Goal: Task Accomplishment & Management: Use online tool/utility

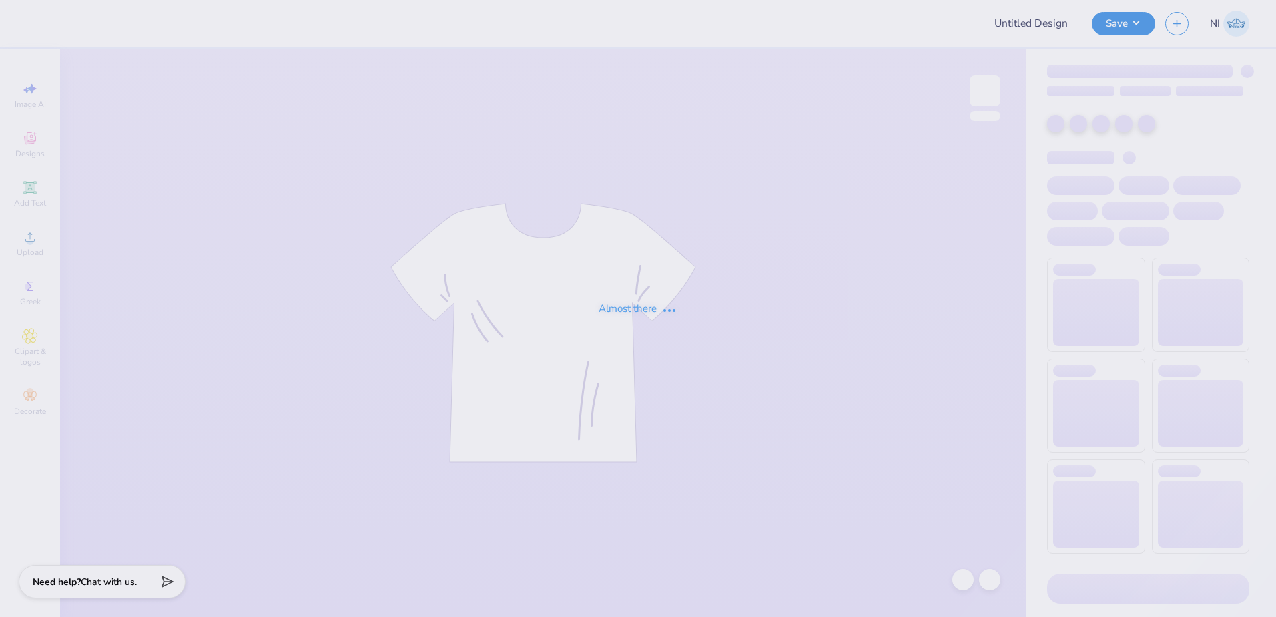
type input "Training: CF Training - Activities 5"
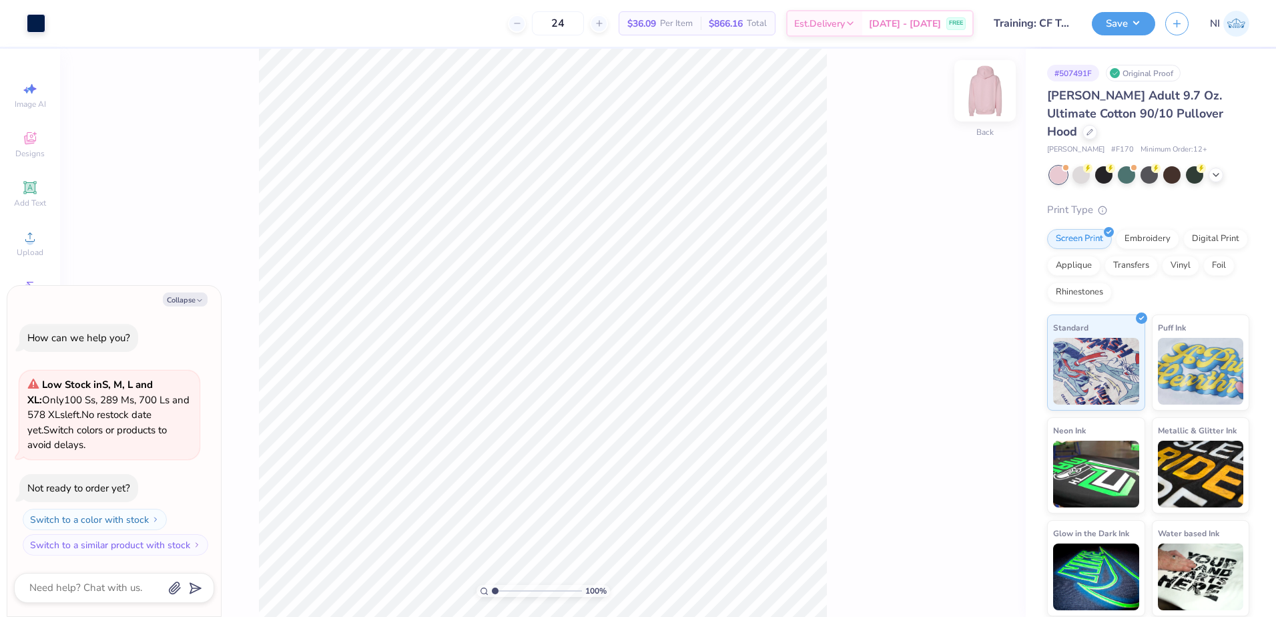
drag, startPoint x: 970, startPoint y: 92, endPoint x: 980, endPoint y: 92, distance: 10.0
click at [980, 92] on div at bounding box center [984, 90] width 61 height 61
click at [196, 300] on icon "button" at bounding box center [200, 300] width 8 height 8
type textarea "x"
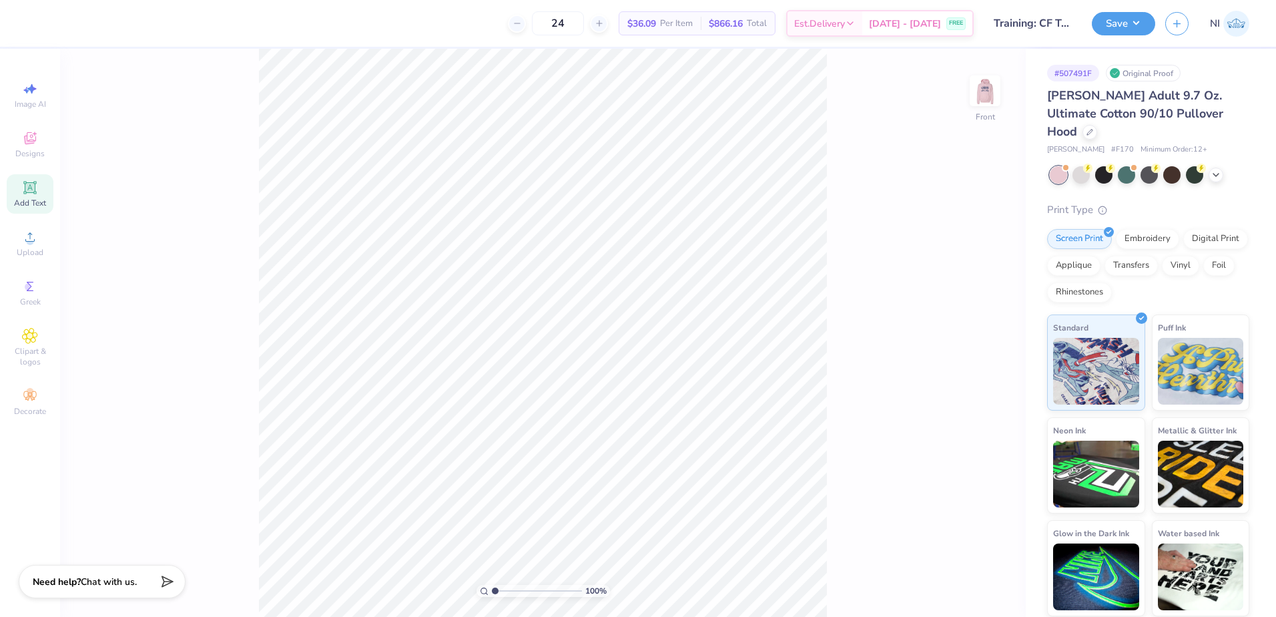
click at [34, 194] on icon at bounding box center [30, 188] width 16 height 16
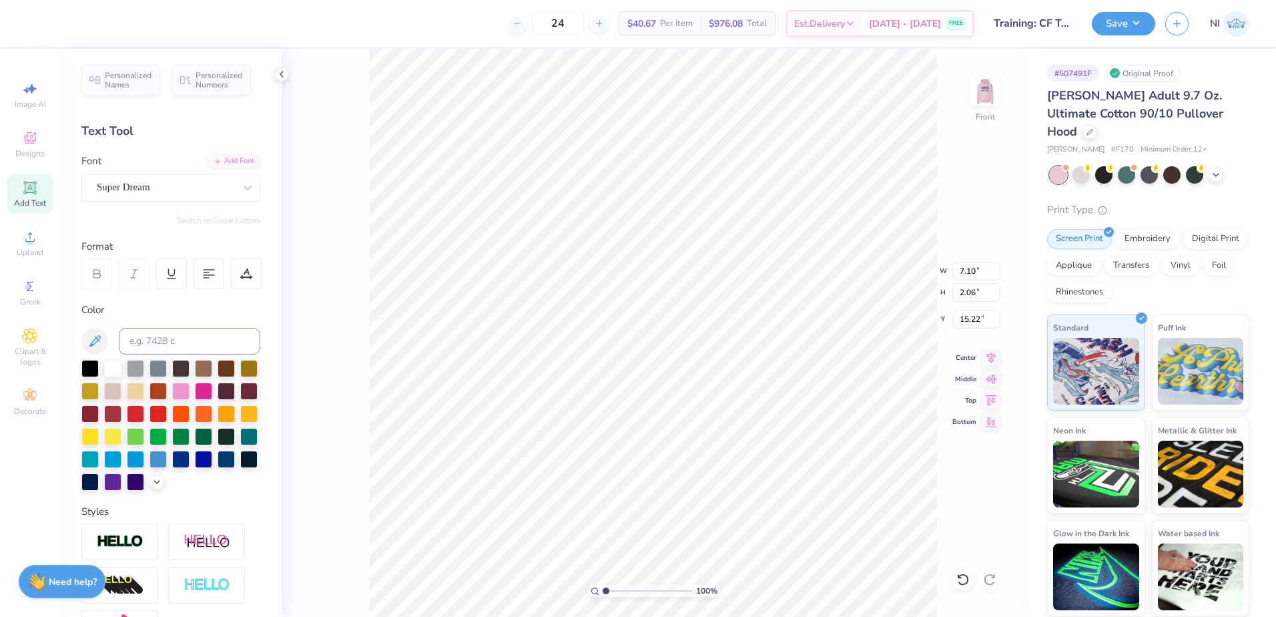
drag, startPoint x: 124, startPoint y: 72, endPoint x: 170, endPoint y: 96, distance: 51.9
click at [124, 71] on span "Personalized Names" at bounding box center [128, 80] width 47 height 19
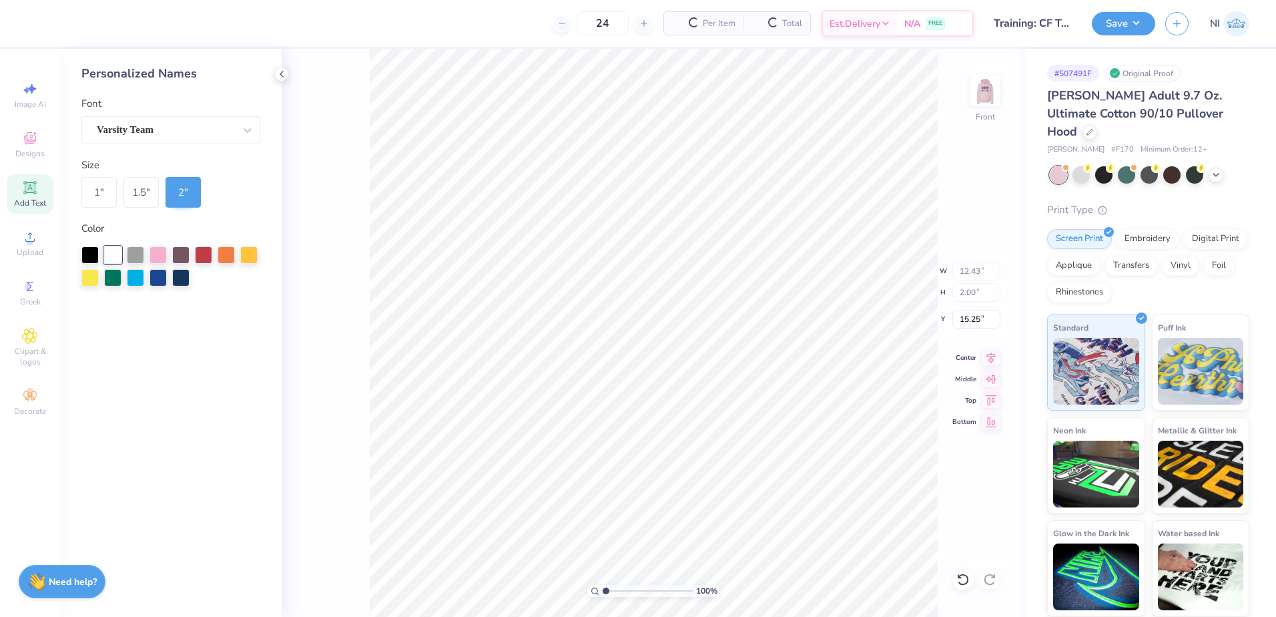
type input "12.43"
type input "2.00"
type input "6.00"
type input "7.10"
type input "2.06"
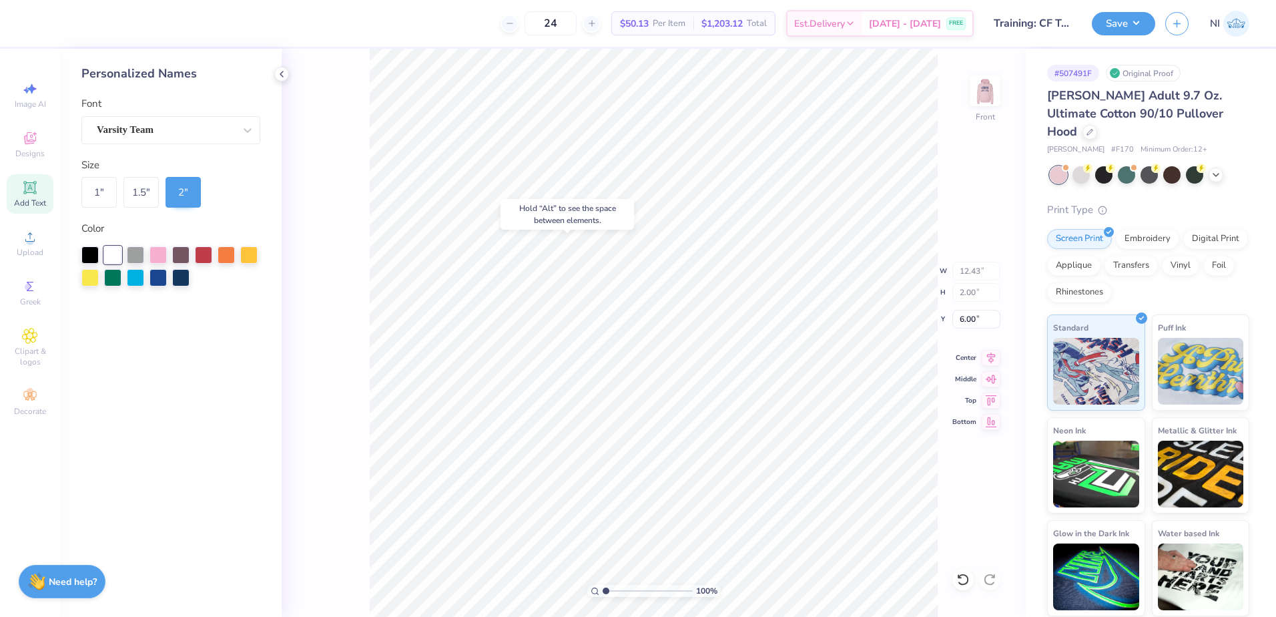
type input "15.22"
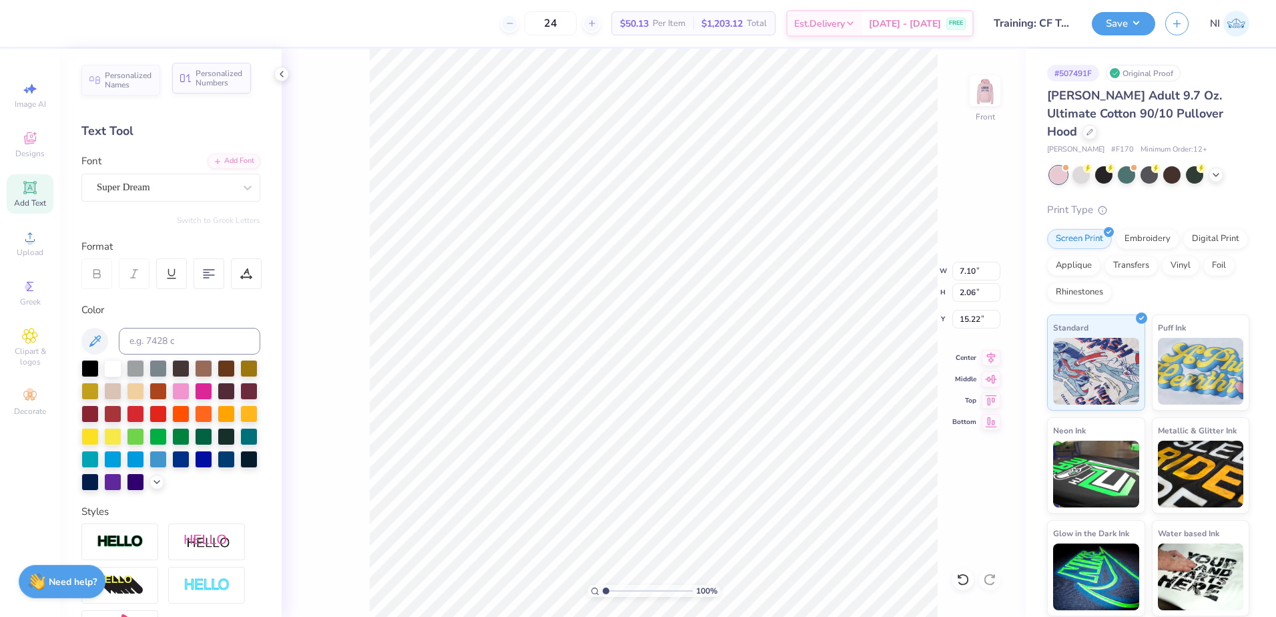
drag, startPoint x: 202, startPoint y: 77, endPoint x: 219, endPoint y: 89, distance: 20.7
click at [204, 79] on span "Personalized Numbers" at bounding box center [219, 78] width 47 height 19
type input "2.78"
type input "2.00"
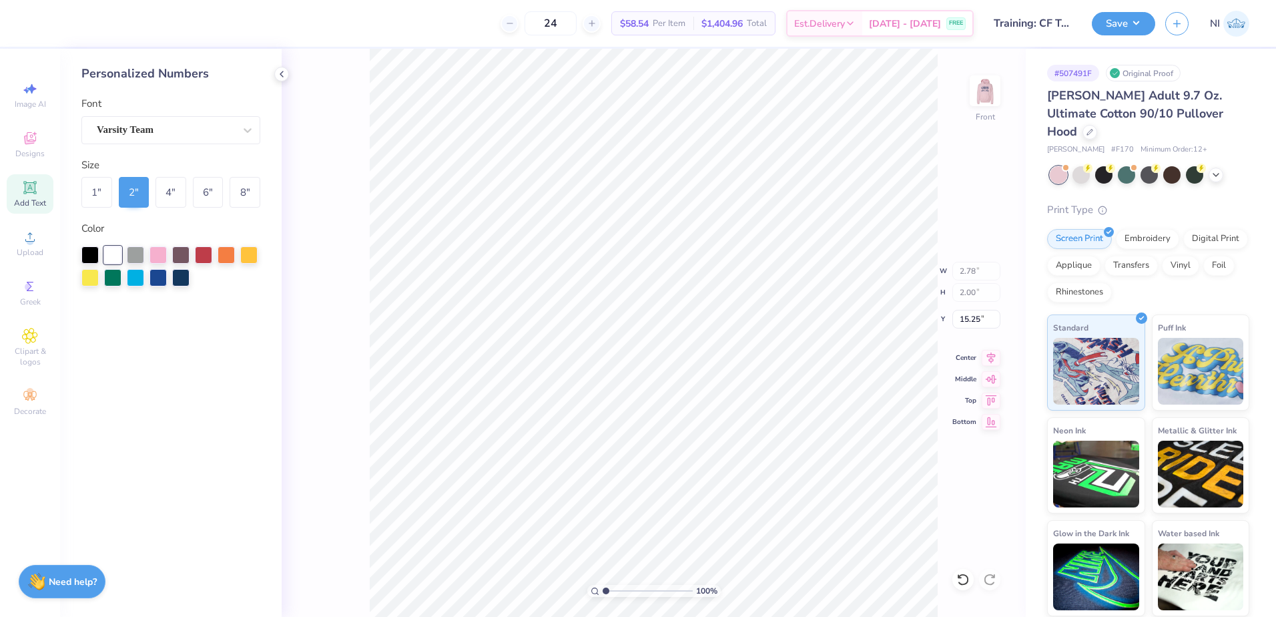
type input "10.80"
type input "7.10"
type input "2.06"
type input "15.22"
type input "12.43"
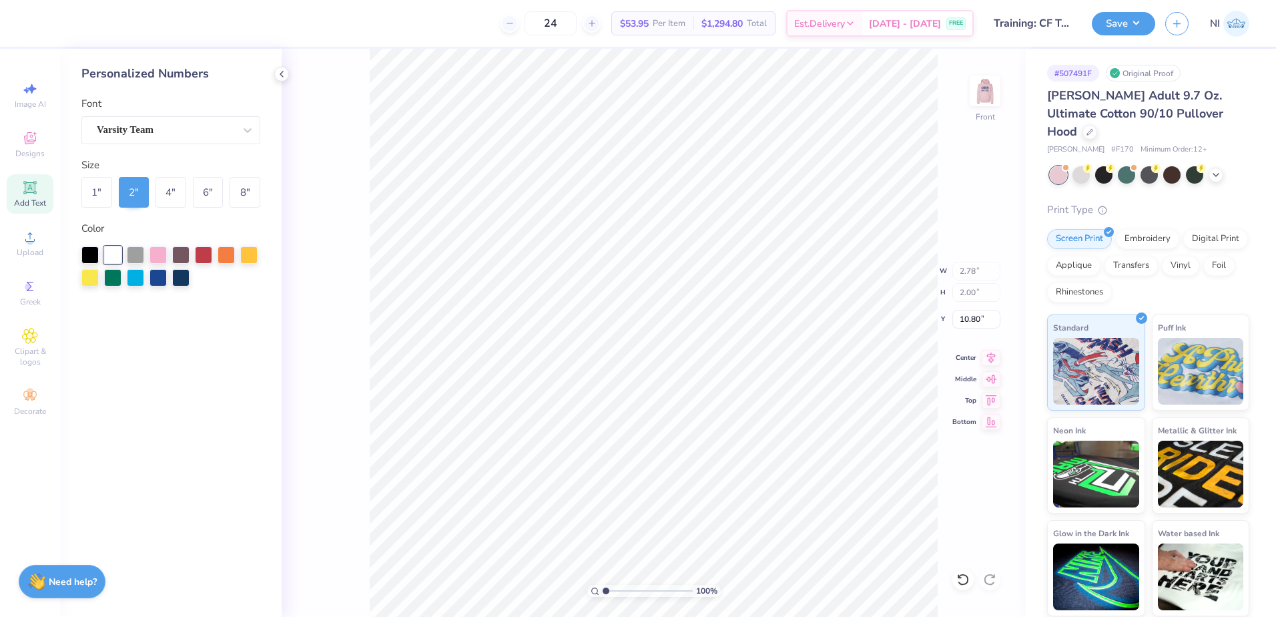
type input "6.00"
click at [244, 128] on icon at bounding box center [247, 129] width 13 height 13
type input "geo"
click at [249, 123] on icon at bounding box center [247, 129] width 13 height 13
type input "6.80"
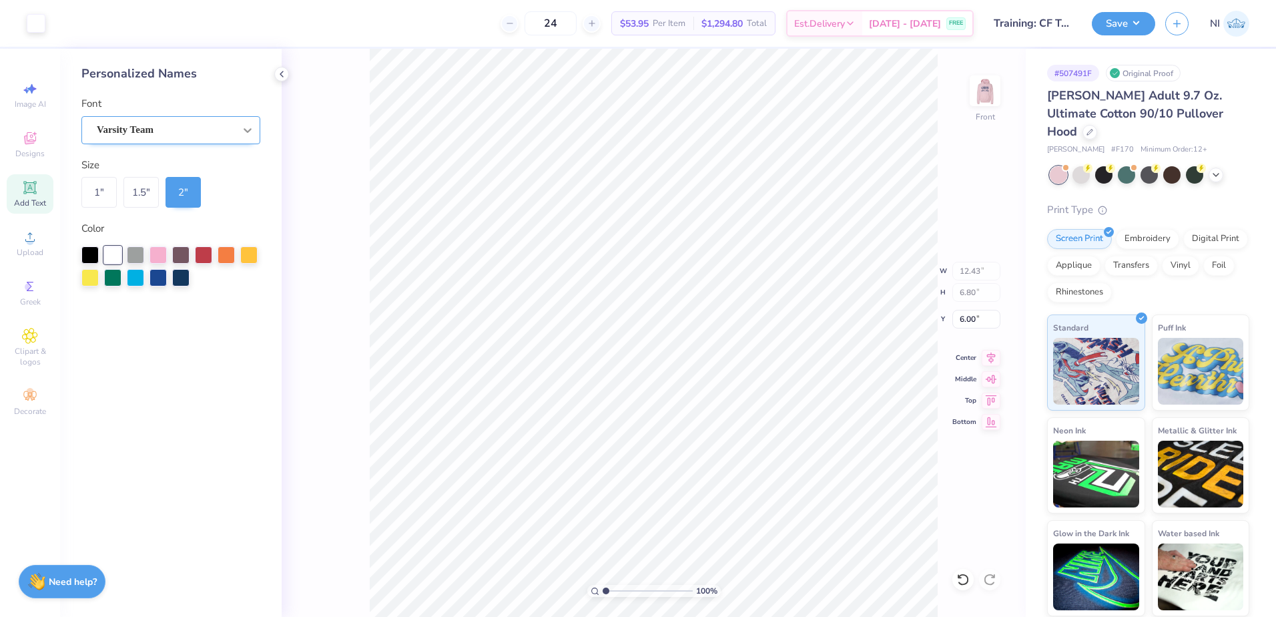
click at [244, 140] on div at bounding box center [248, 130] width 24 height 24
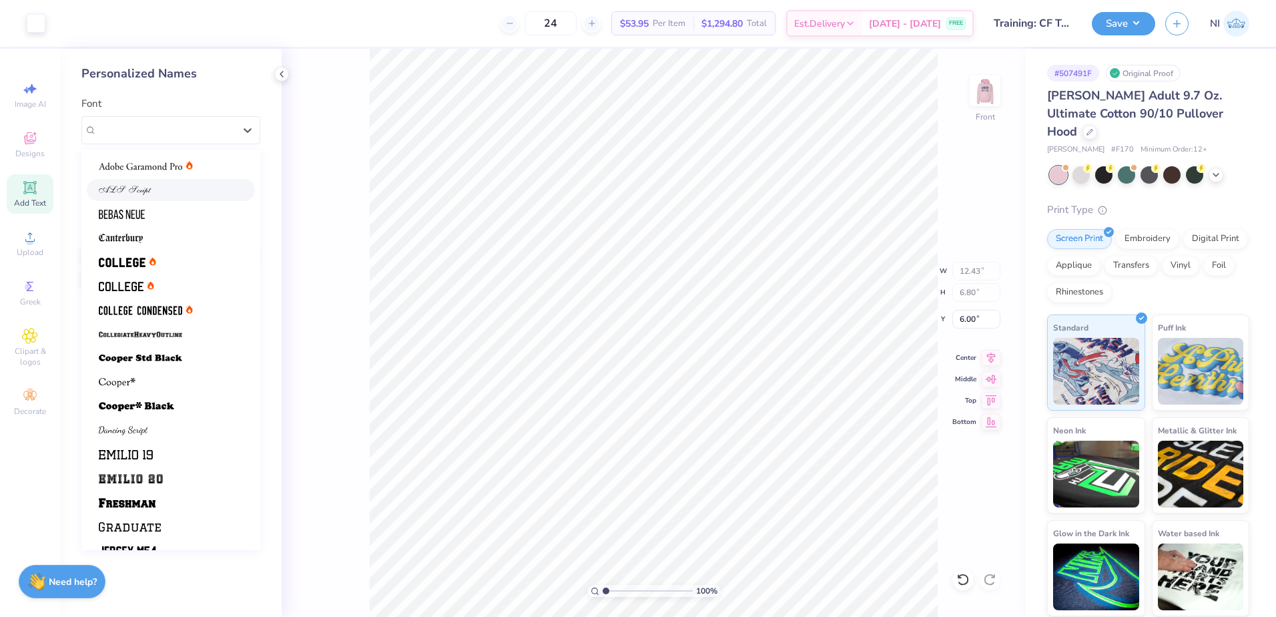
click at [157, 196] on div at bounding box center [171, 190] width 144 height 14
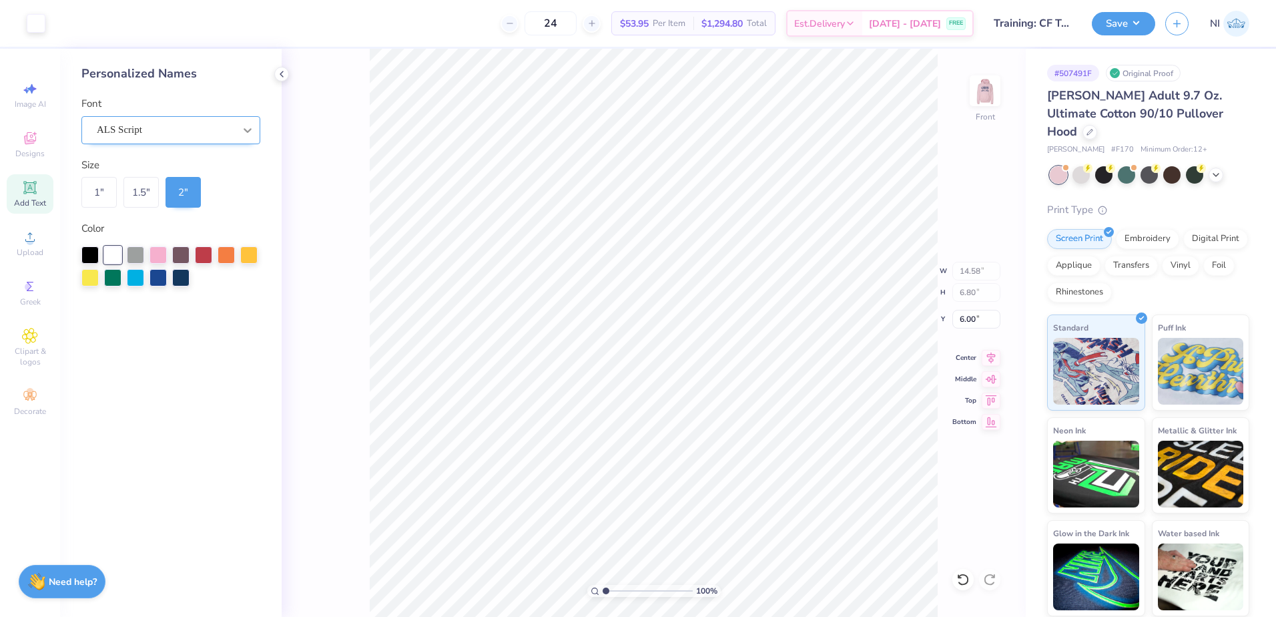
click at [238, 130] on div at bounding box center [248, 130] width 24 height 24
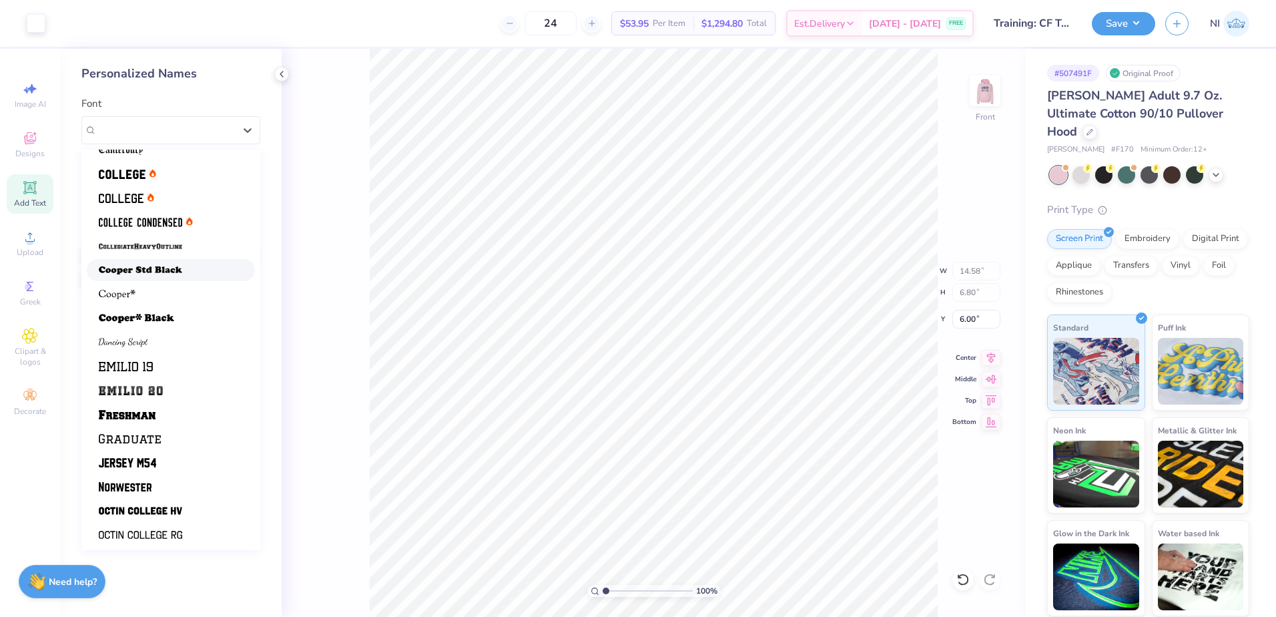
scroll to position [113, 0]
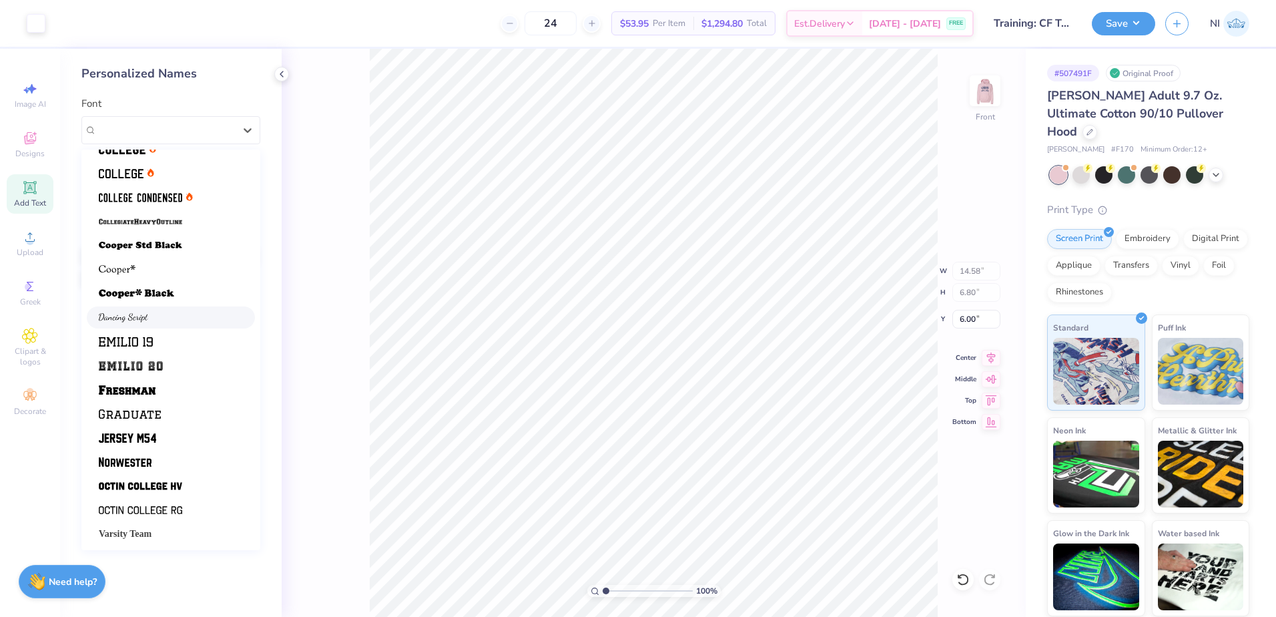
click at [163, 316] on div at bounding box center [171, 317] width 144 height 14
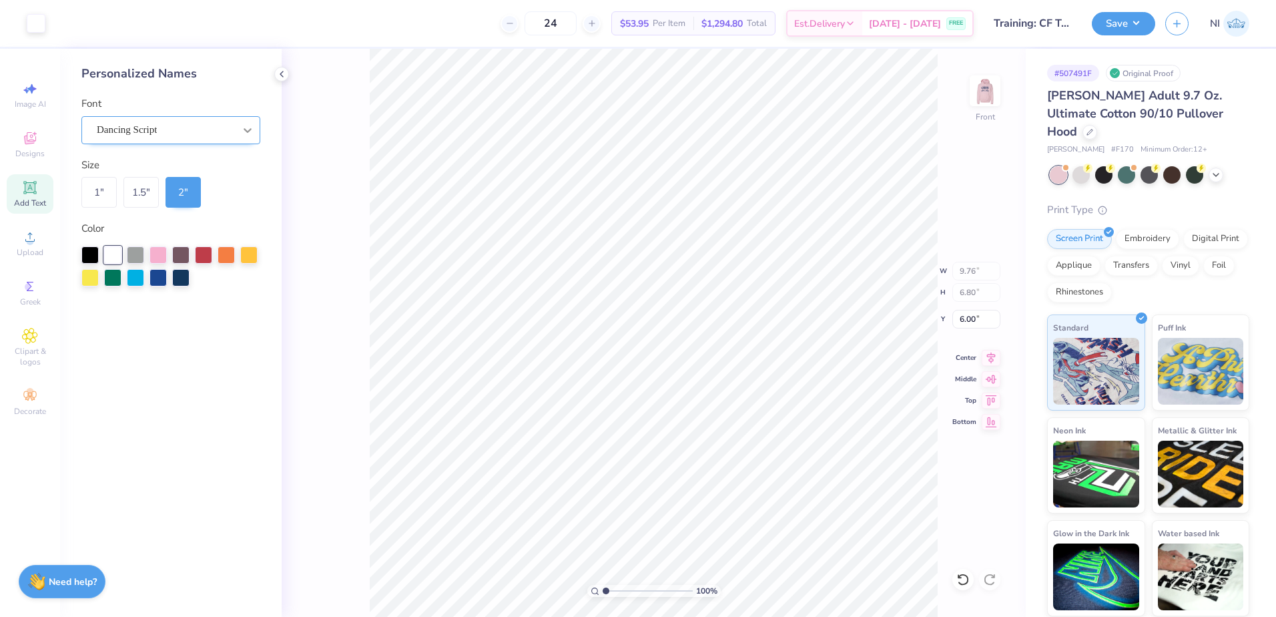
click at [244, 131] on icon at bounding box center [247, 129] width 13 height 13
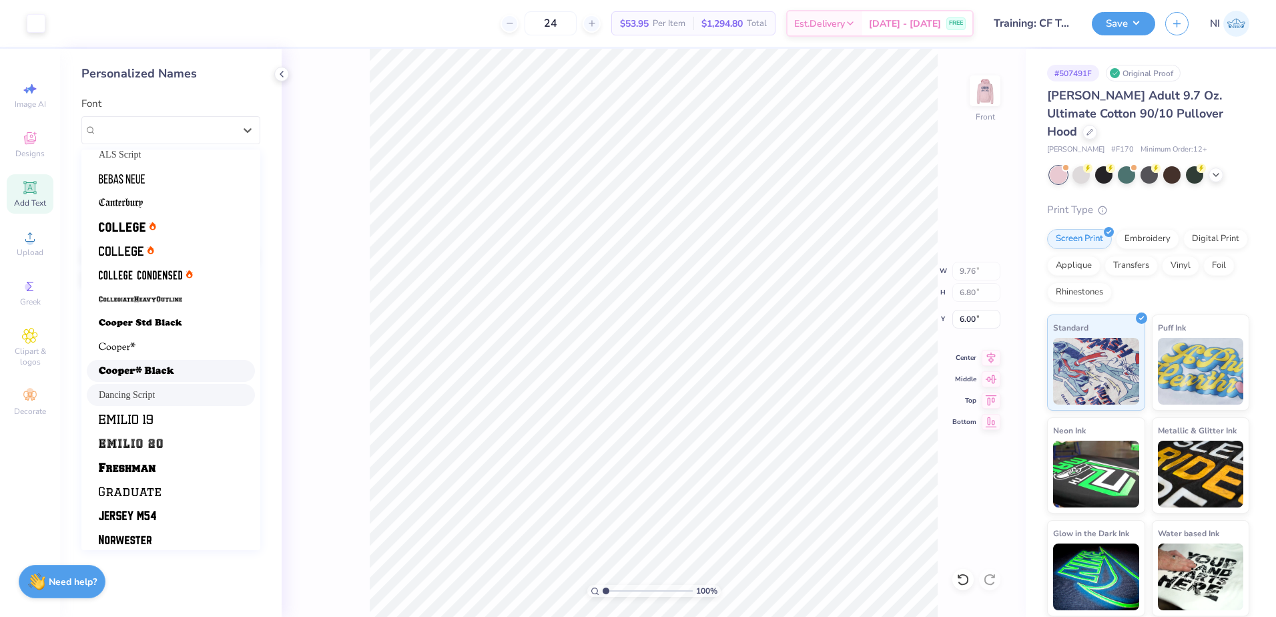
scroll to position [0, 0]
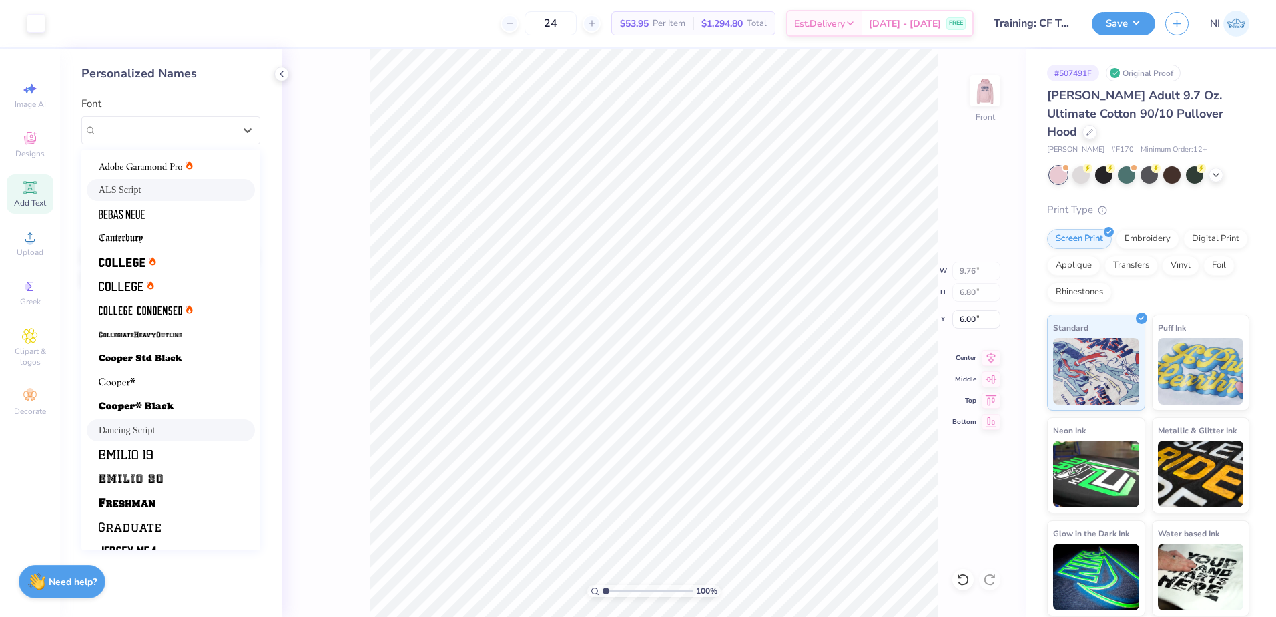
click at [182, 196] on div "ALS Script" at bounding box center [171, 190] width 144 height 14
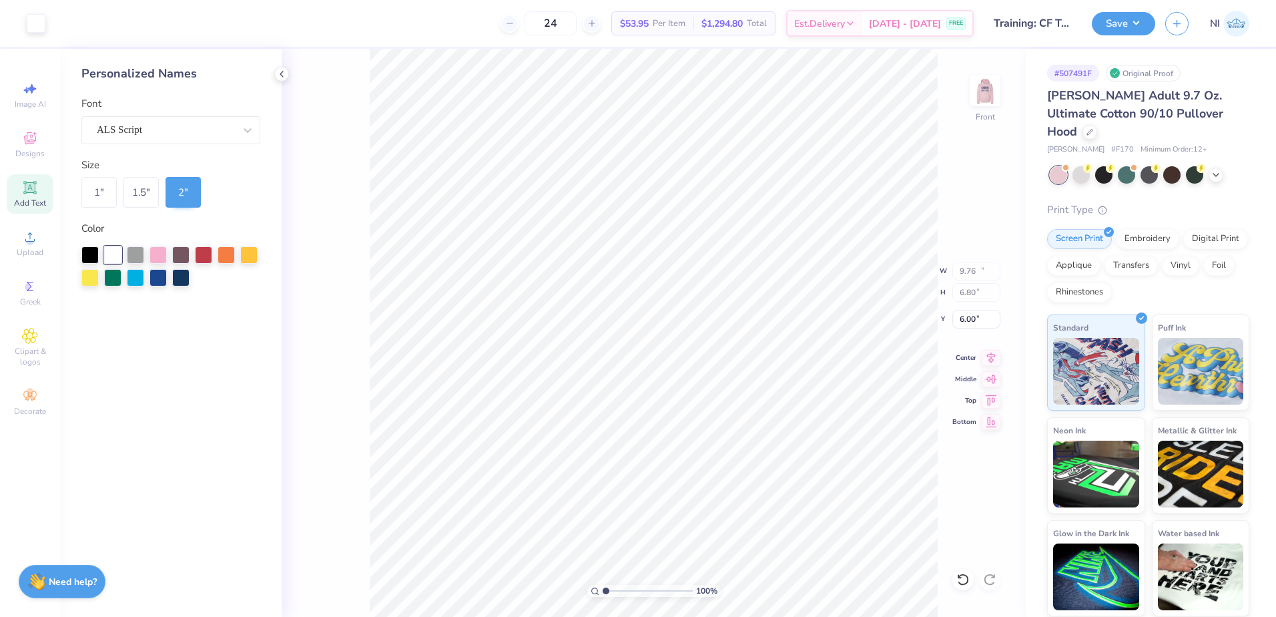
type input "14.58"
click at [996, 94] on img at bounding box center [984, 90] width 53 height 53
click at [995, 94] on img at bounding box center [984, 90] width 53 height 53
click at [245, 125] on icon at bounding box center [247, 129] width 13 height 13
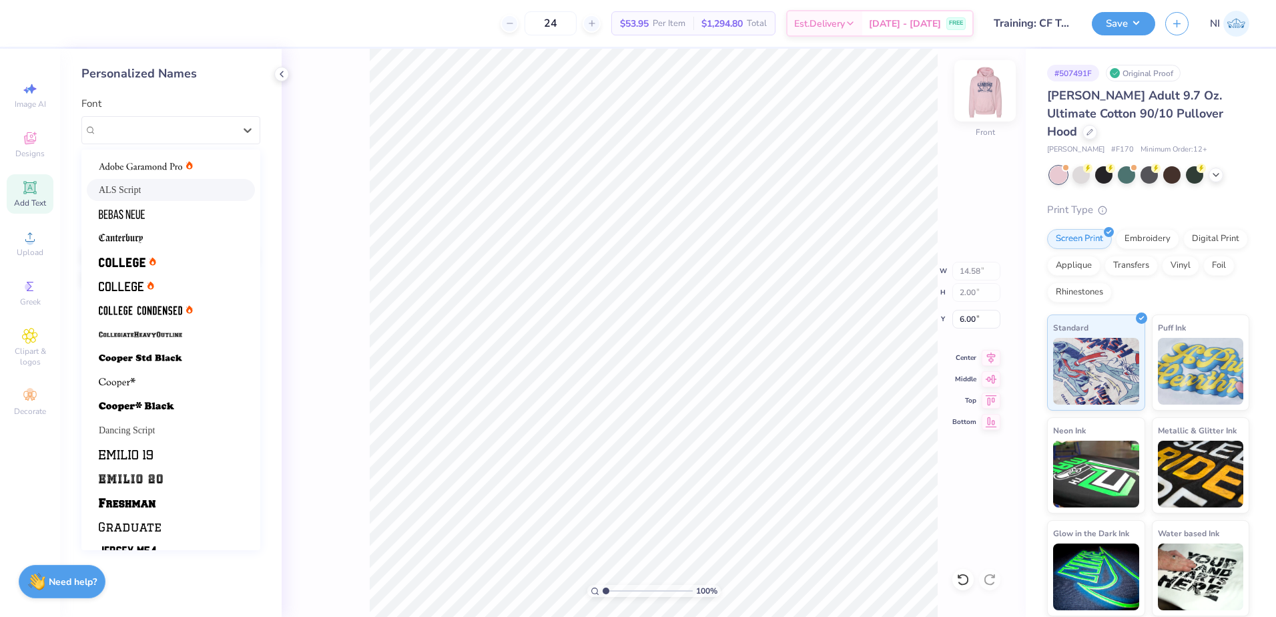
click at [985, 93] on img at bounding box center [984, 90] width 53 height 53
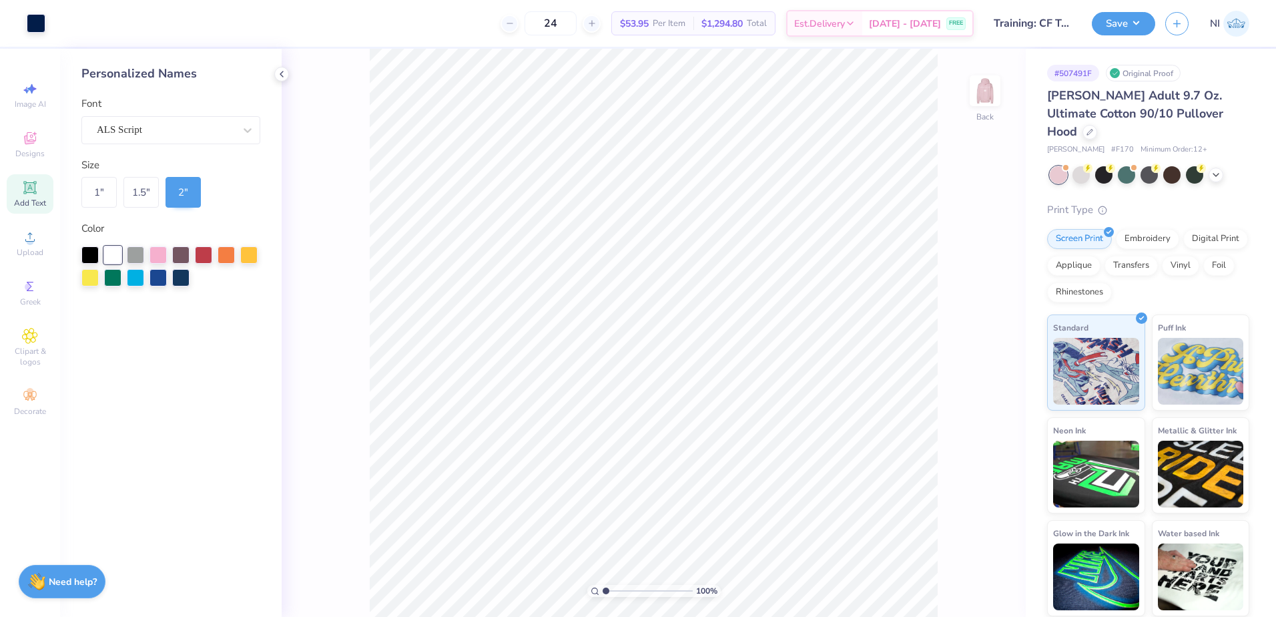
click at [985, 93] on img at bounding box center [985, 90] width 27 height 27
click at [221, 122] on div "ALS Script" at bounding box center [165, 129] width 140 height 21
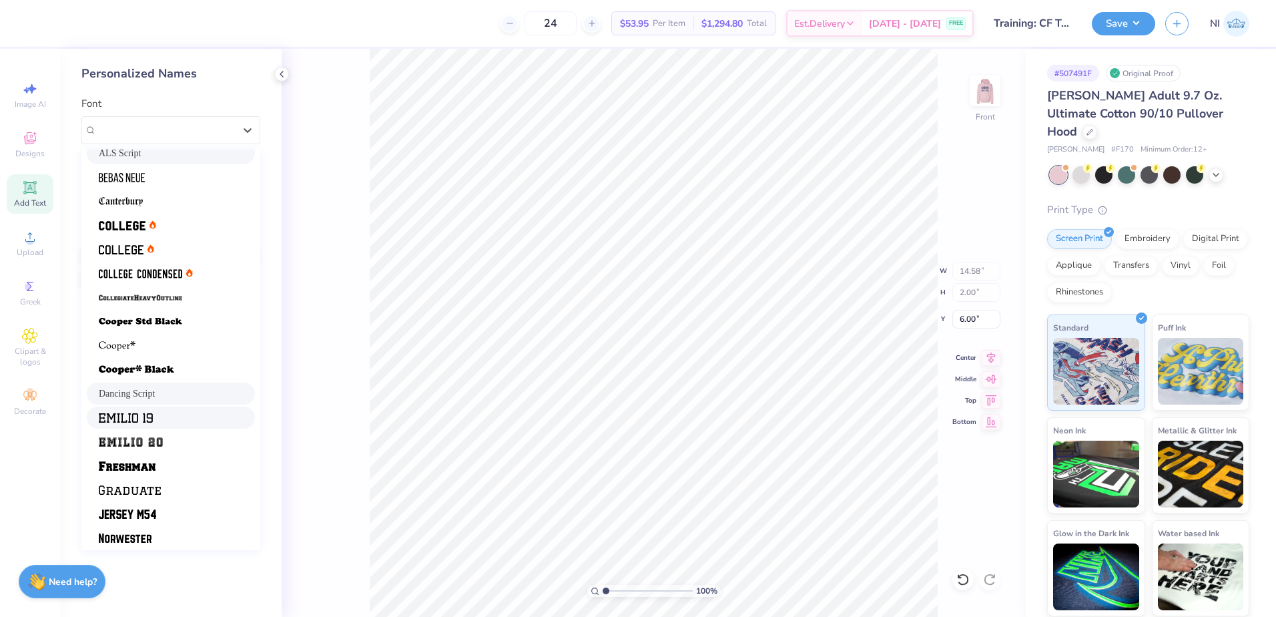
scroll to position [113, 0]
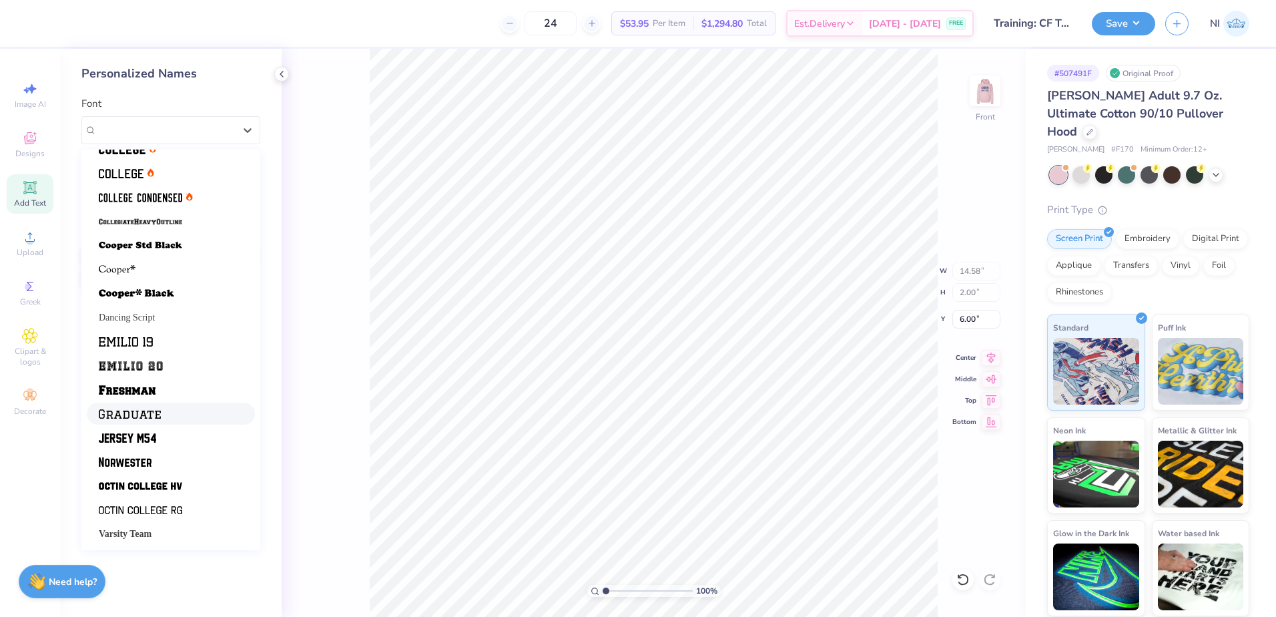
click at [160, 402] on div at bounding box center [171, 413] width 168 height 22
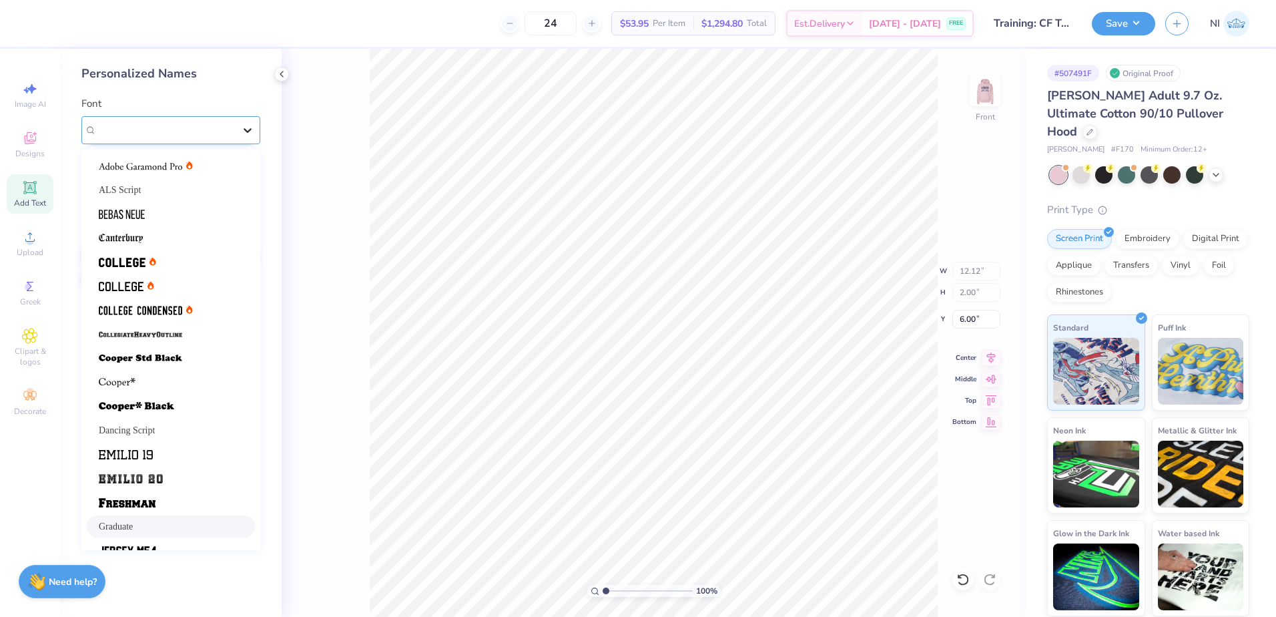
click at [245, 121] on div at bounding box center [248, 130] width 24 height 24
click at [173, 240] on div at bounding box center [171, 238] width 144 height 14
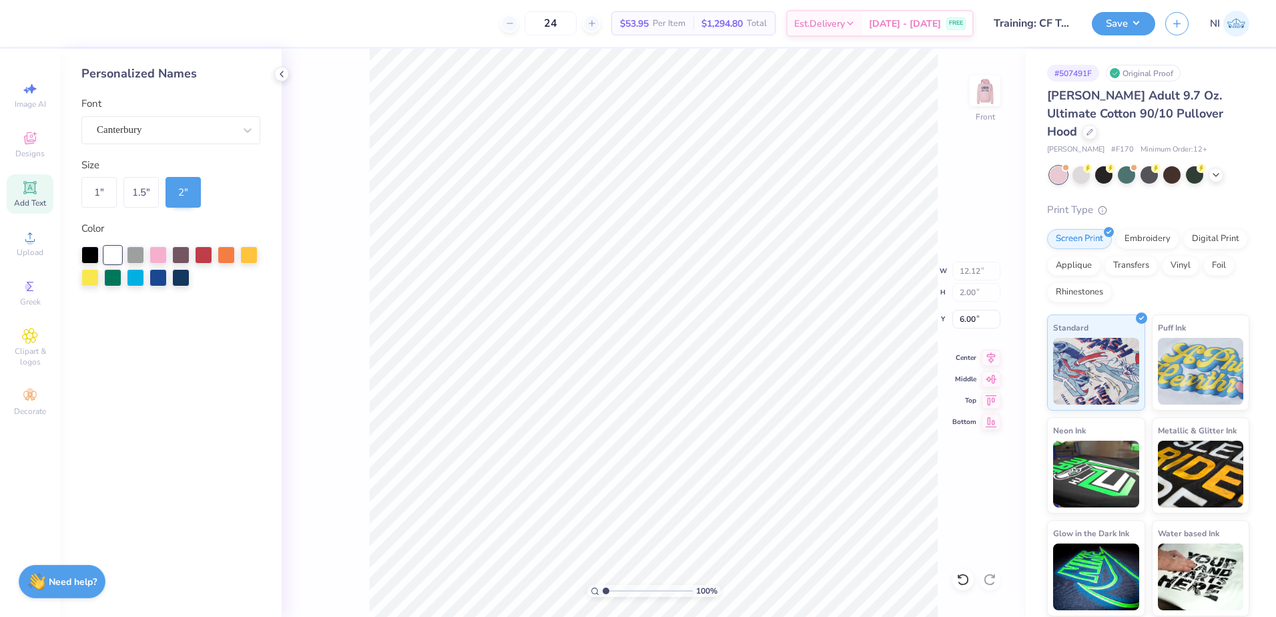
type input "11.20"
type input "6.13"
click at [247, 128] on icon at bounding box center [247, 129] width 13 height 13
click at [278, 73] on icon at bounding box center [281, 74] width 11 height 11
type input "6.80"
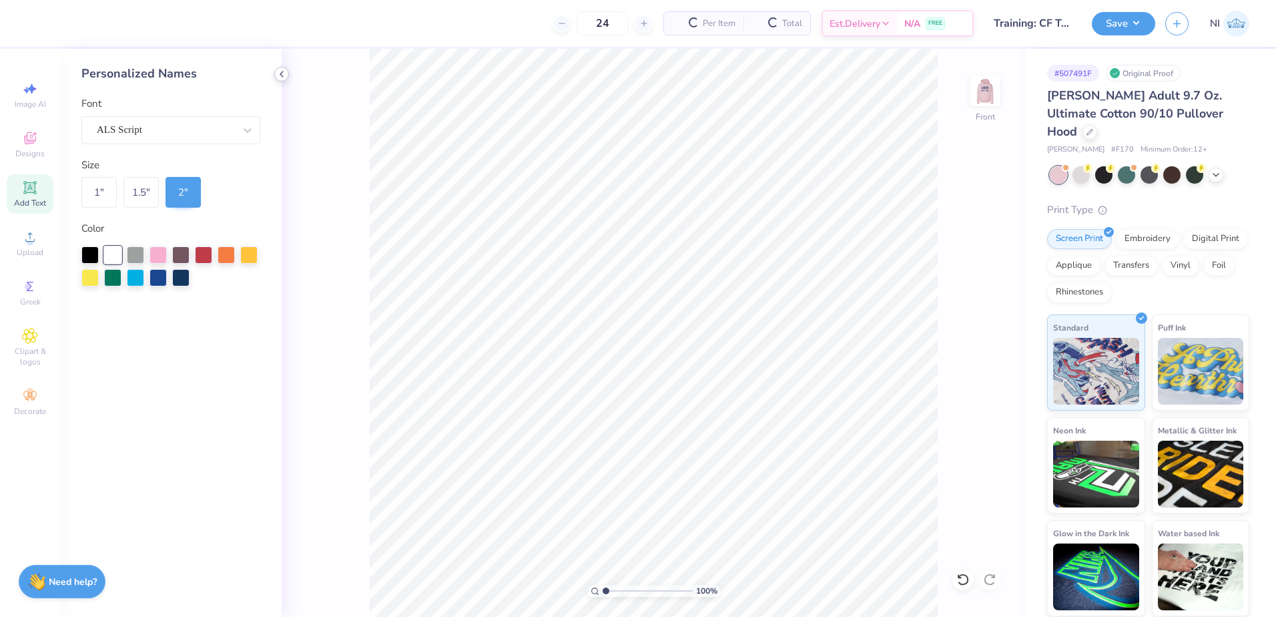
click at [280, 79] on div at bounding box center [281, 74] width 15 height 15
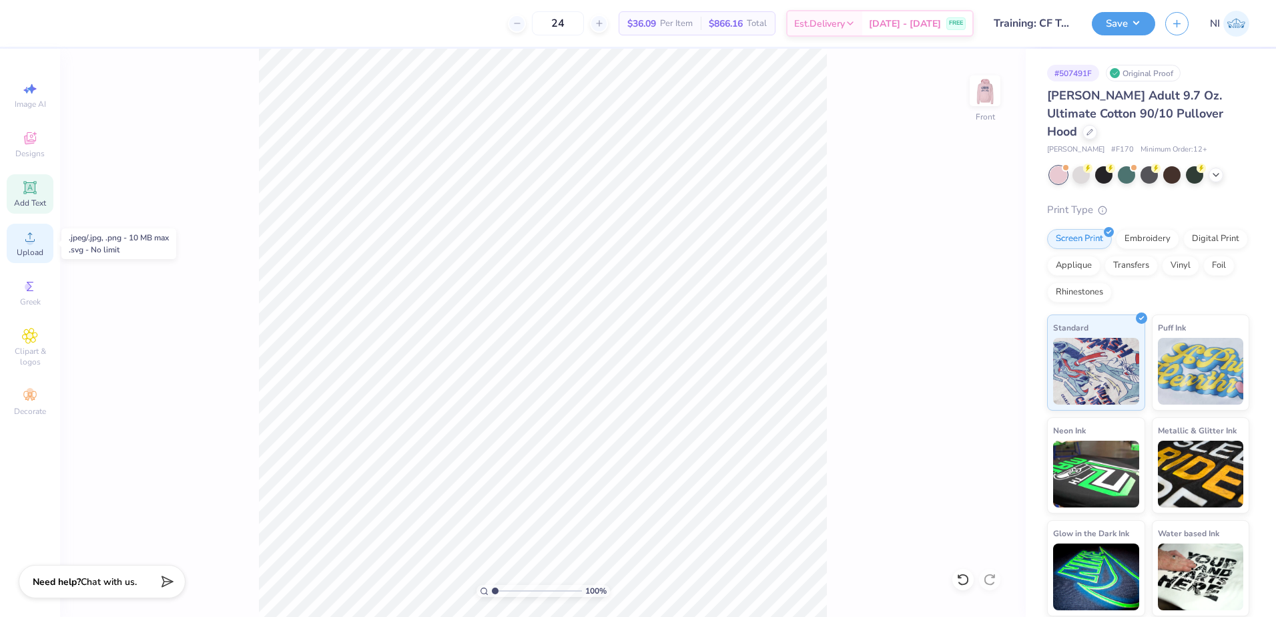
click at [29, 241] on icon at bounding box center [29, 236] width 9 height 9
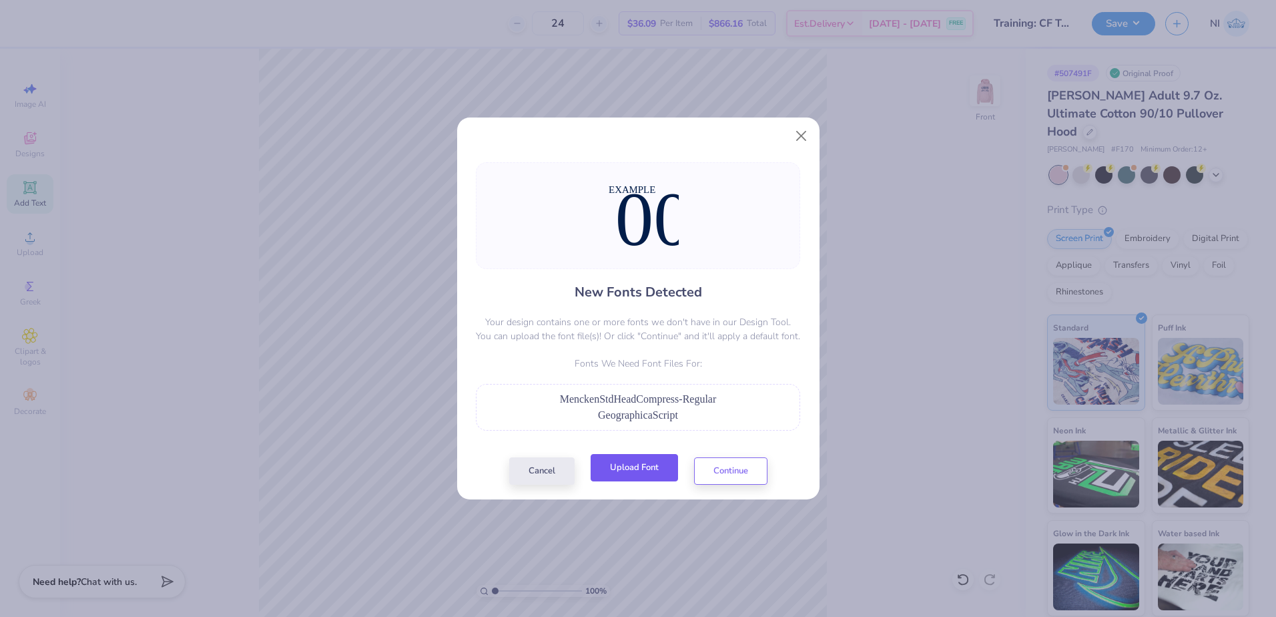
click at [648, 472] on button "Upload Font" at bounding box center [634, 467] width 87 height 27
drag, startPoint x: 715, startPoint y: 393, endPoint x: 552, endPoint y: 406, distance: 164.0
click at [552, 406] on div "MenckenStdHeadCompress-Regular" at bounding box center [638, 399] width 310 height 16
copy span "MenckenStdHeadCompress-Regular"
click at [657, 469] on button "Upload Font" at bounding box center [634, 467] width 87 height 27
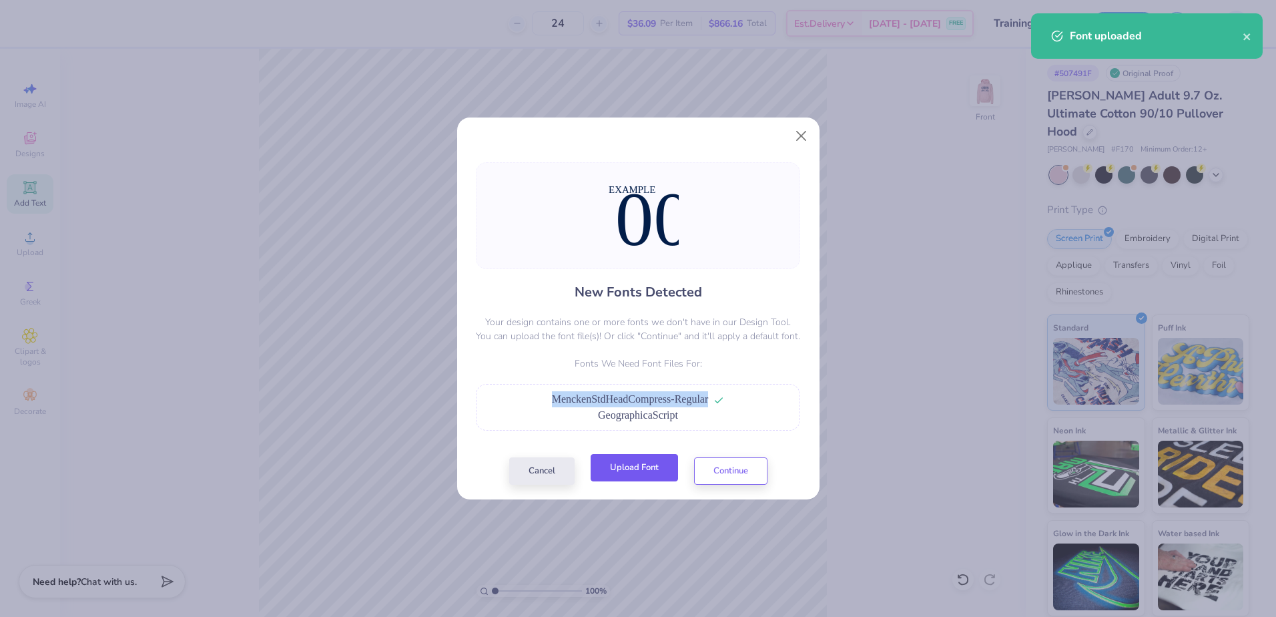
click at [623, 467] on button "Upload Font" at bounding box center [634, 467] width 87 height 27
click at [663, 423] on div "GeographicaScript" at bounding box center [638, 415] width 310 height 16
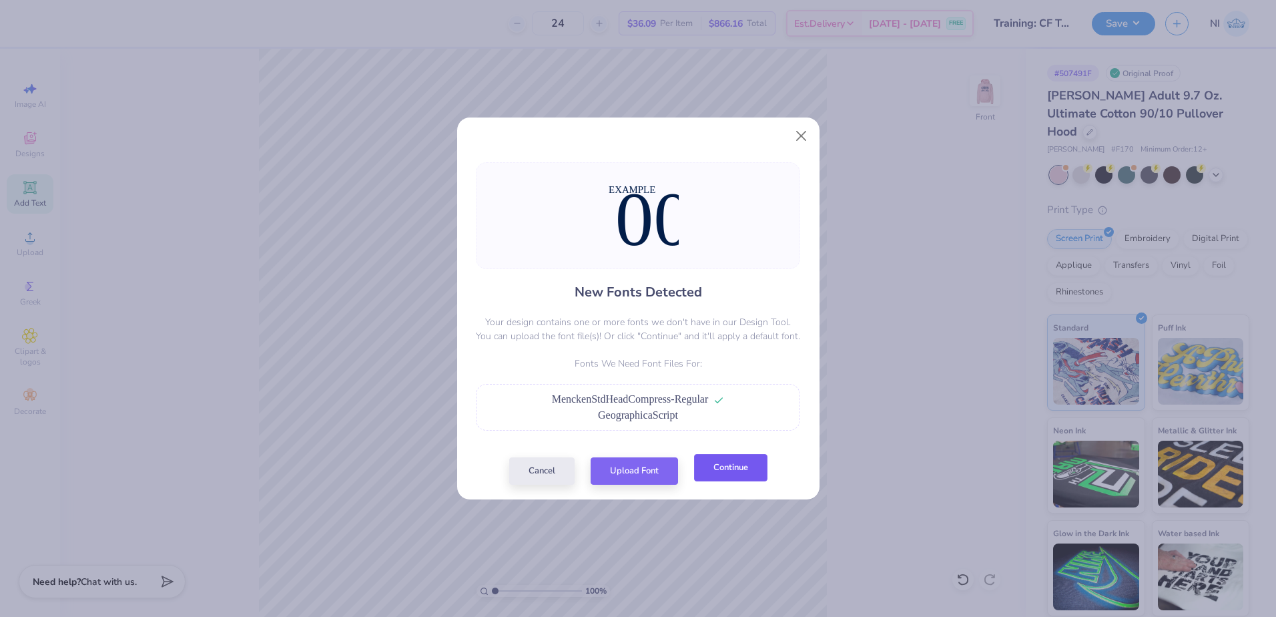
click at [707, 466] on button "Continue" at bounding box center [730, 467] width 73 height 27
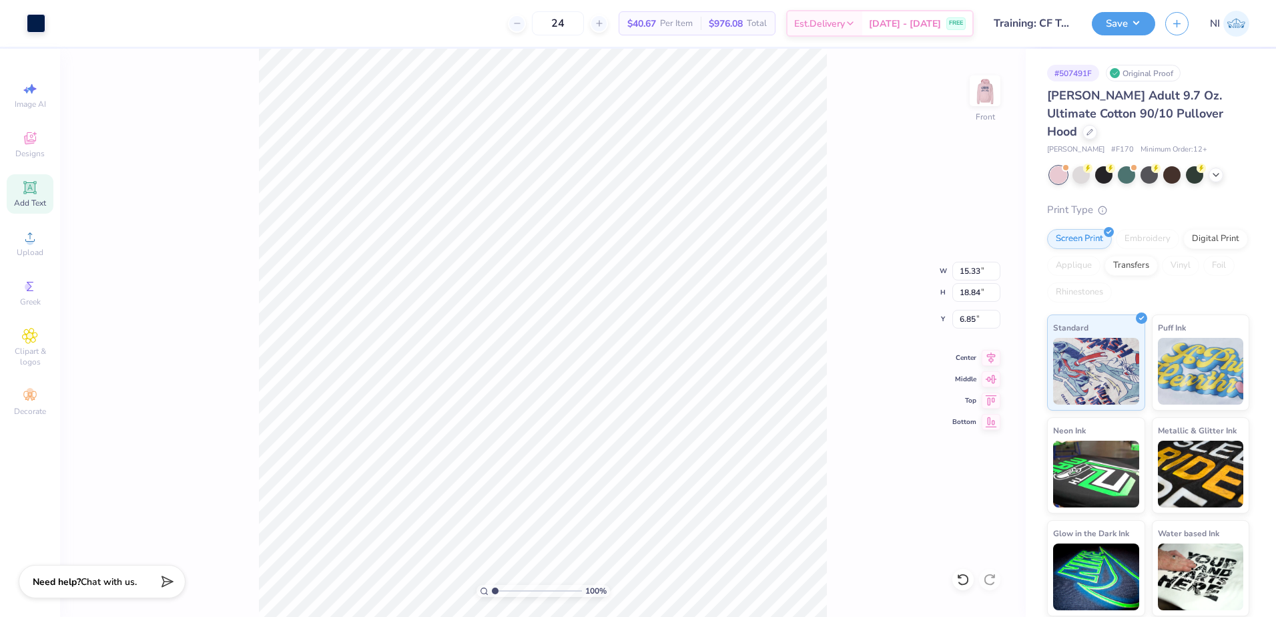
click at [29, 190] on icon at bounding box center [30, 187] width 10 height 10
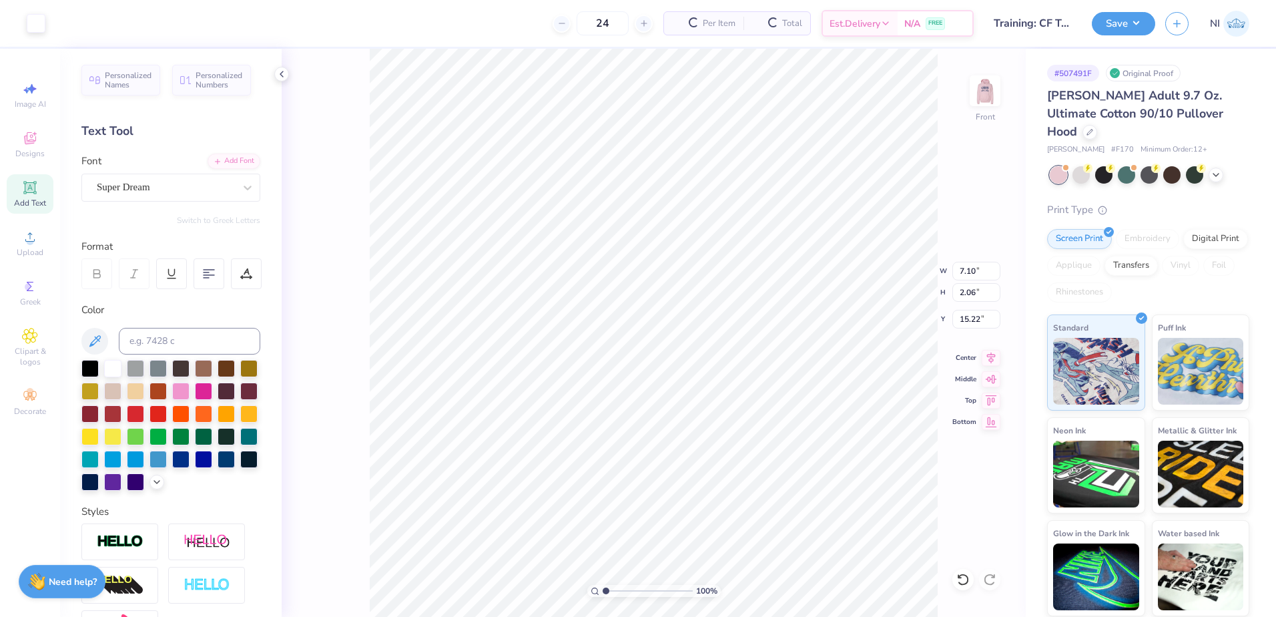
type input "7.10"
type input "2.06"
type input "15.22"
type input "15.33"
type input "18.84"
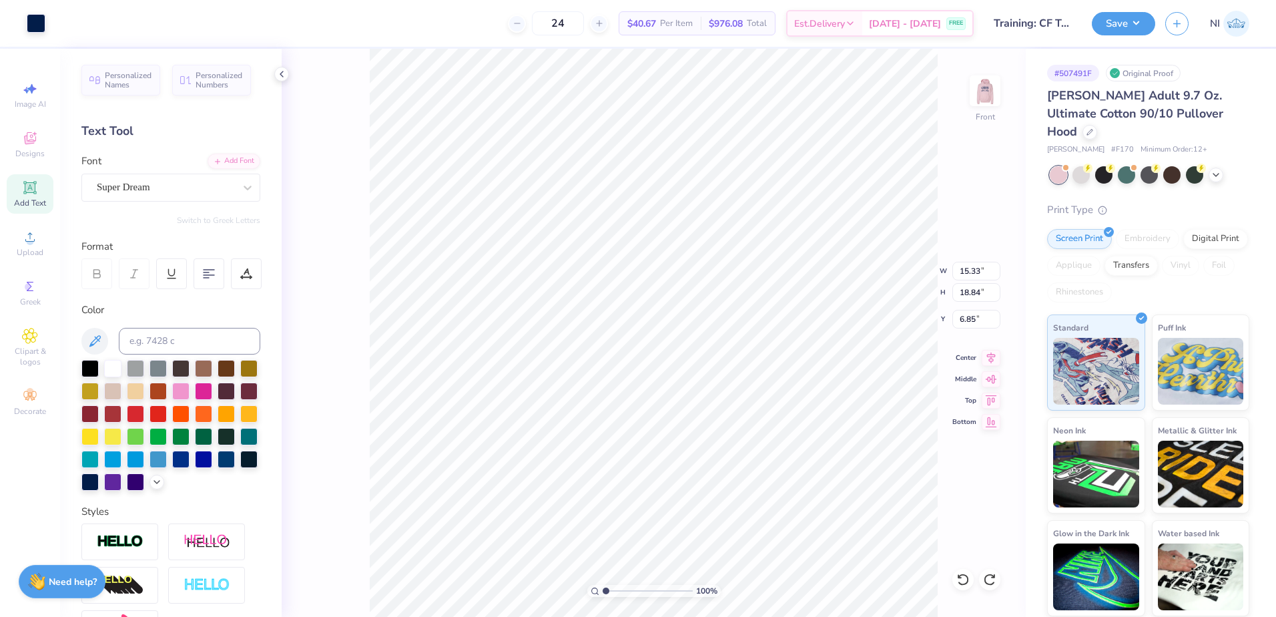
type input "6.83"
click at [28, 90] on icon at bounding box center [26, 90] width 6 height 7
select select "4"
type input "9.58"
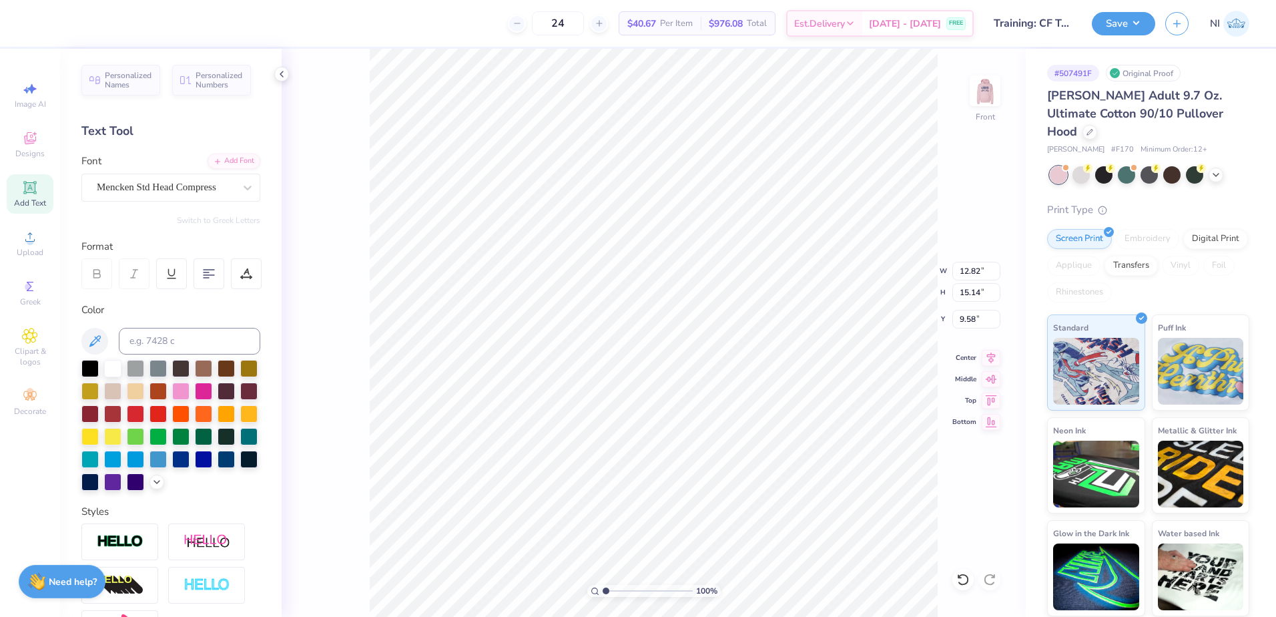
type input "8.66"
type input "10.22"
type input "10.48"
type input "13.15"
type input "2.25"
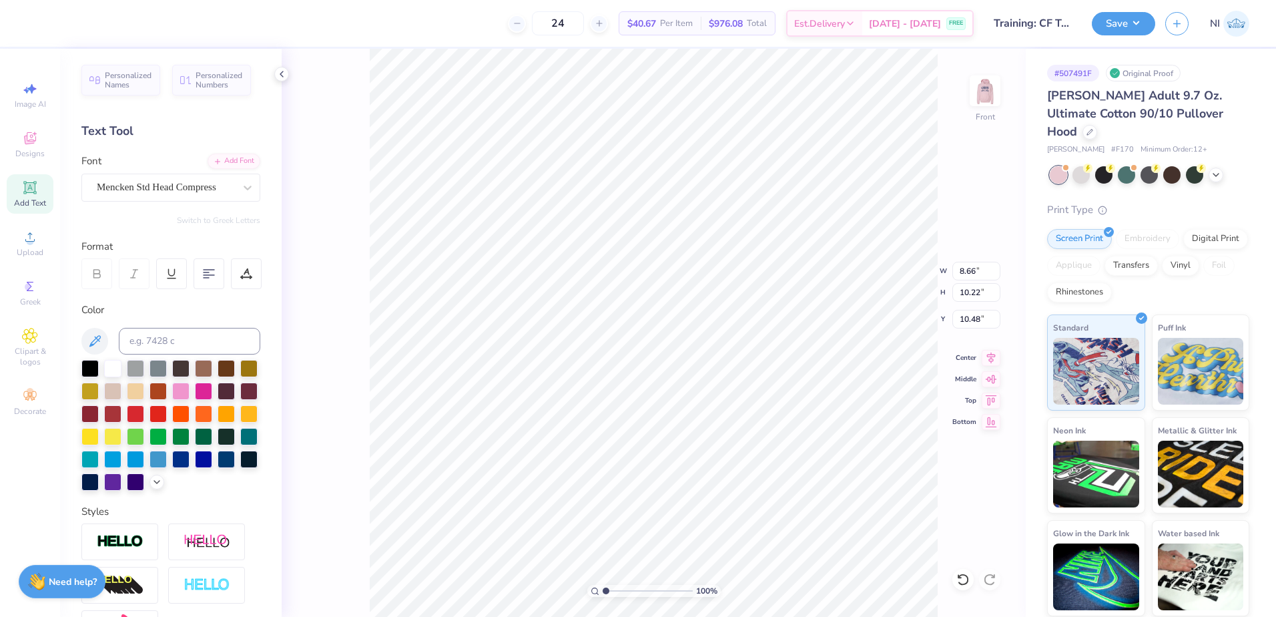
type input "6.83"
drag, startPoint x: 190, startPoint y: 180, endPoint x: 228, endPoint y: 192, distance: 40.1
click at [190, 179] on div at bounding box center [165, 187] width 137 height 18
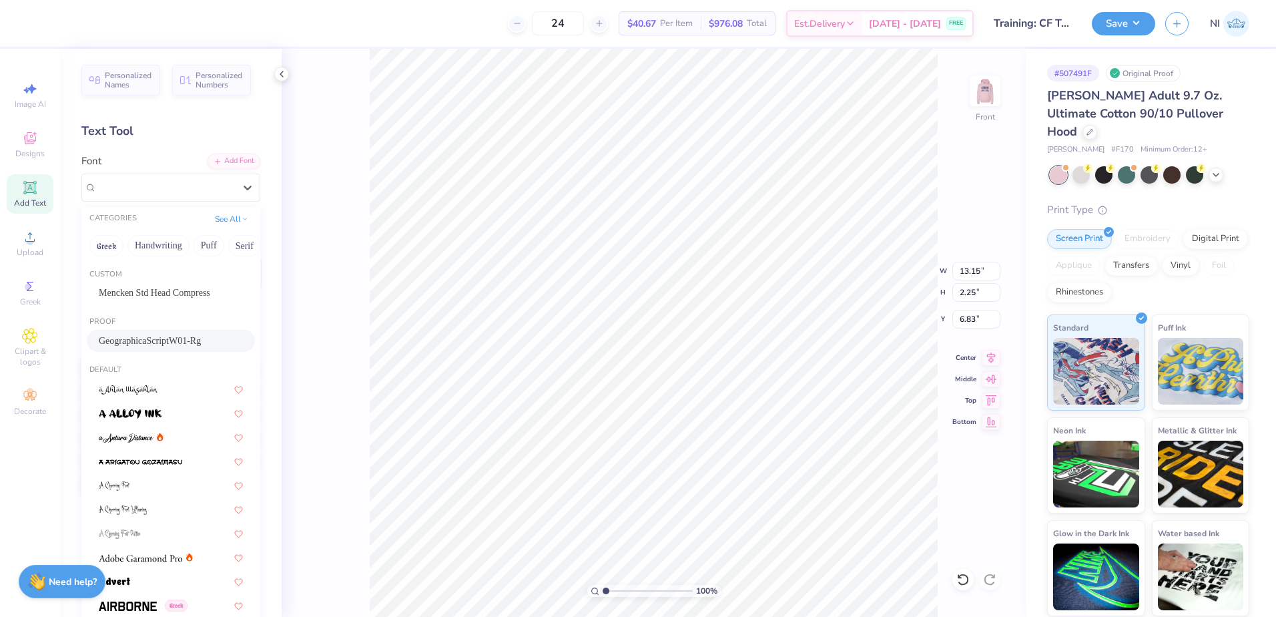
click at [183, 340] on div "GeographicaScriptW01-Rg" at bounding box center [171, 341] width 144 height 14
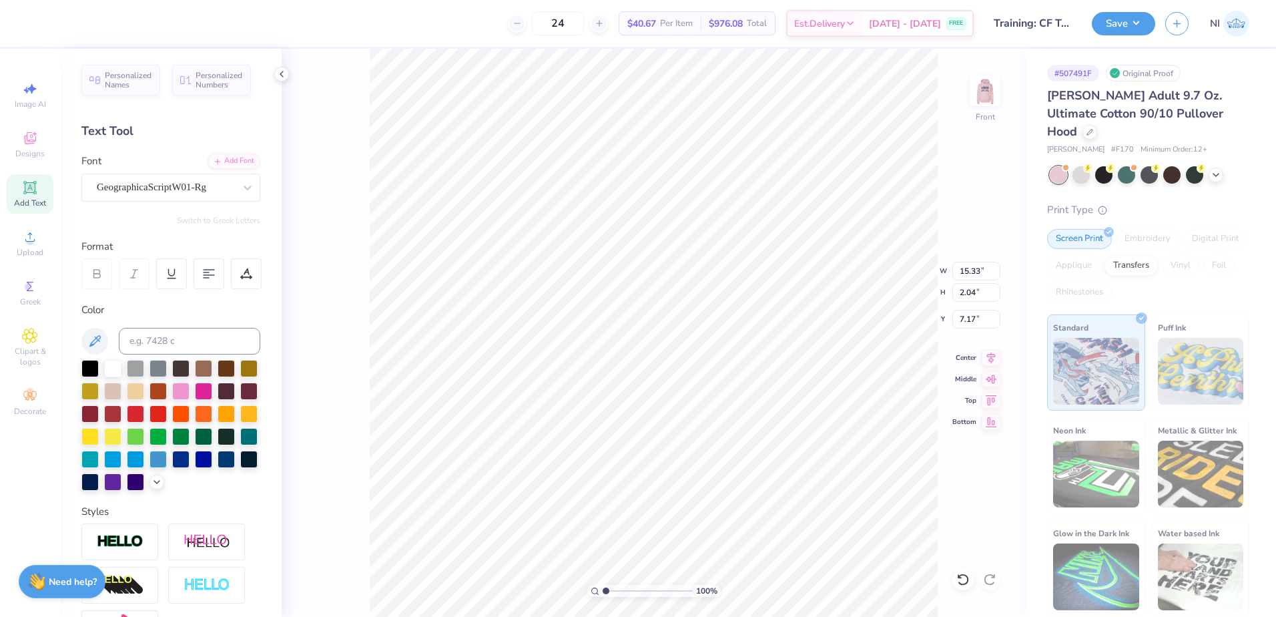
type input "15.33"
type input "2.04"
type input "7.17"
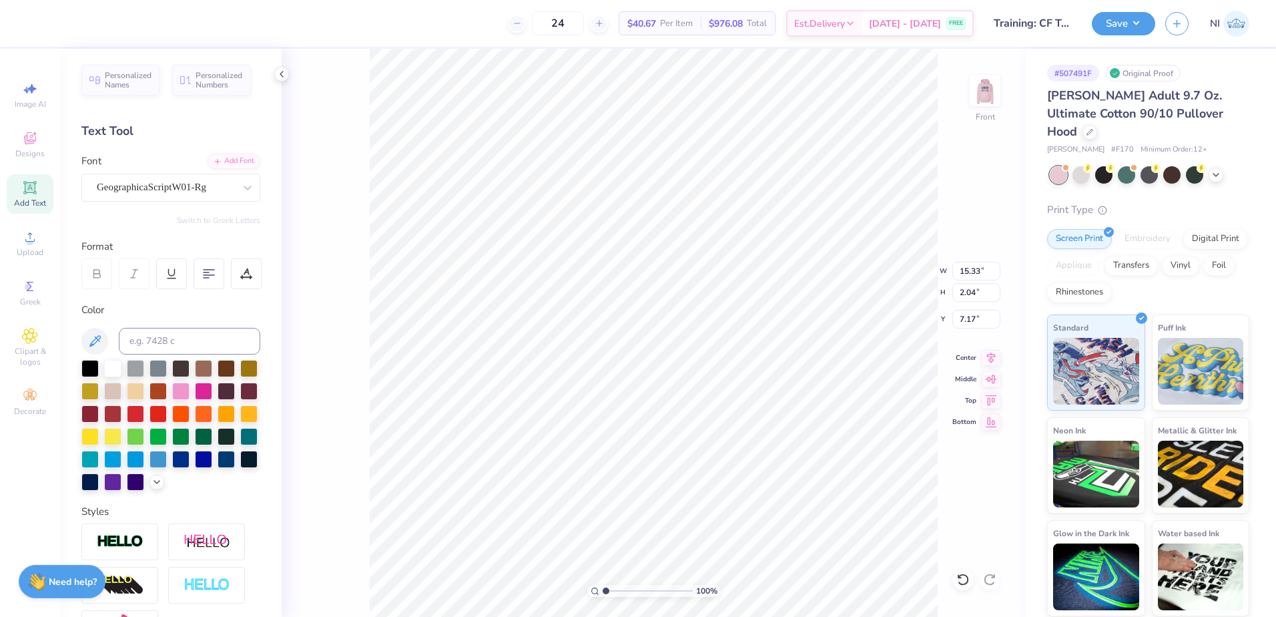
type input "12.37"
type input "1.65"
type input "7.56"
type input "8.66"
type input "10.22"
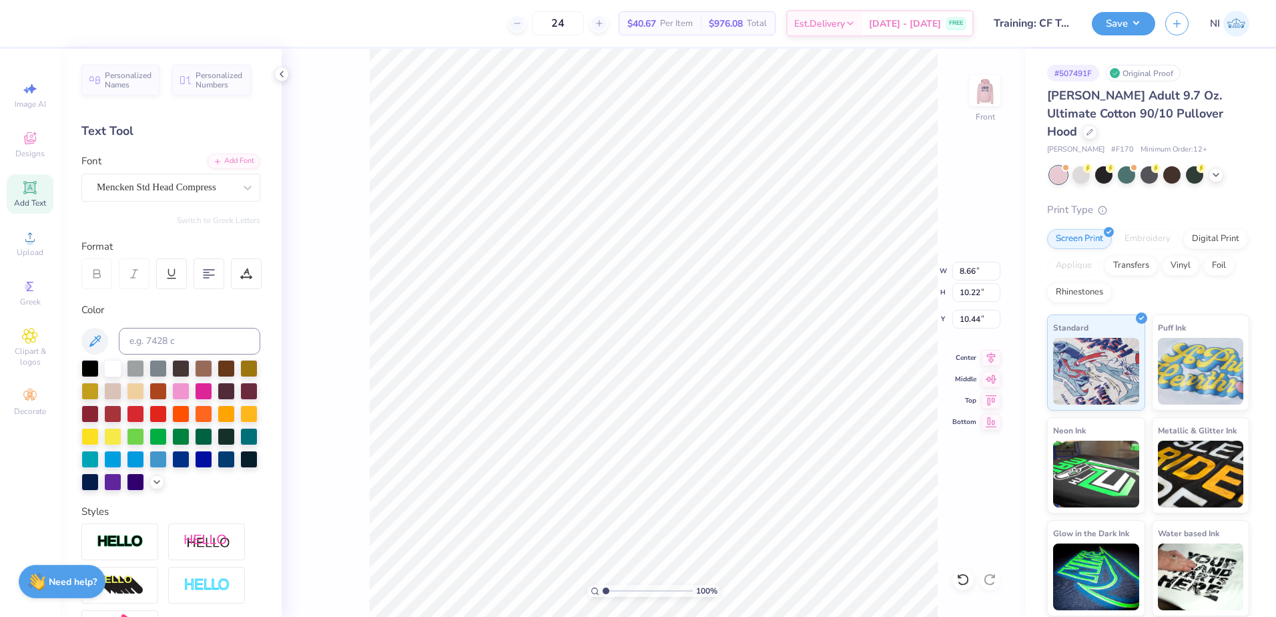
type input "10.57"
type input "12.37"
type input "1.65"
click at [972, 320] on input "6.43" at bounding box center [976, 319] width 48 height 19
click at [967, 320] on input "6.43" at bounding box center [976, 319] width 48 height 19
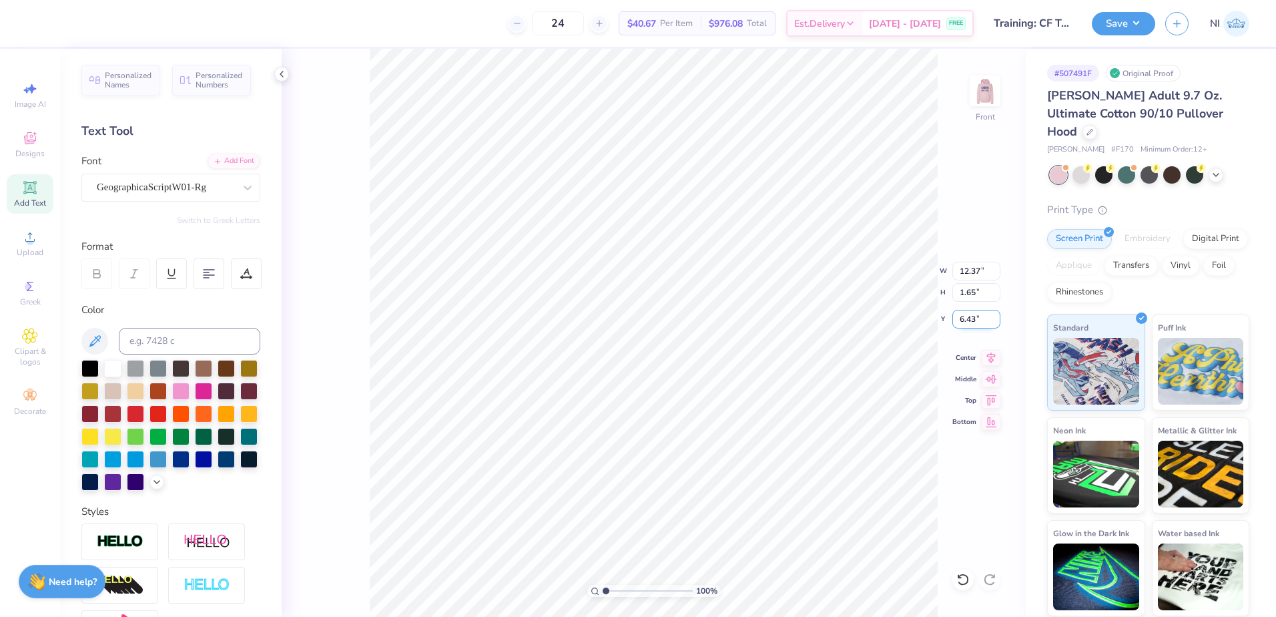
click at [966, 319] on input "6.43" at bounding box center [976, 319] width 48 height 19
type input "4"
type input "6.00"
type input "8.66"
type input "10.22"
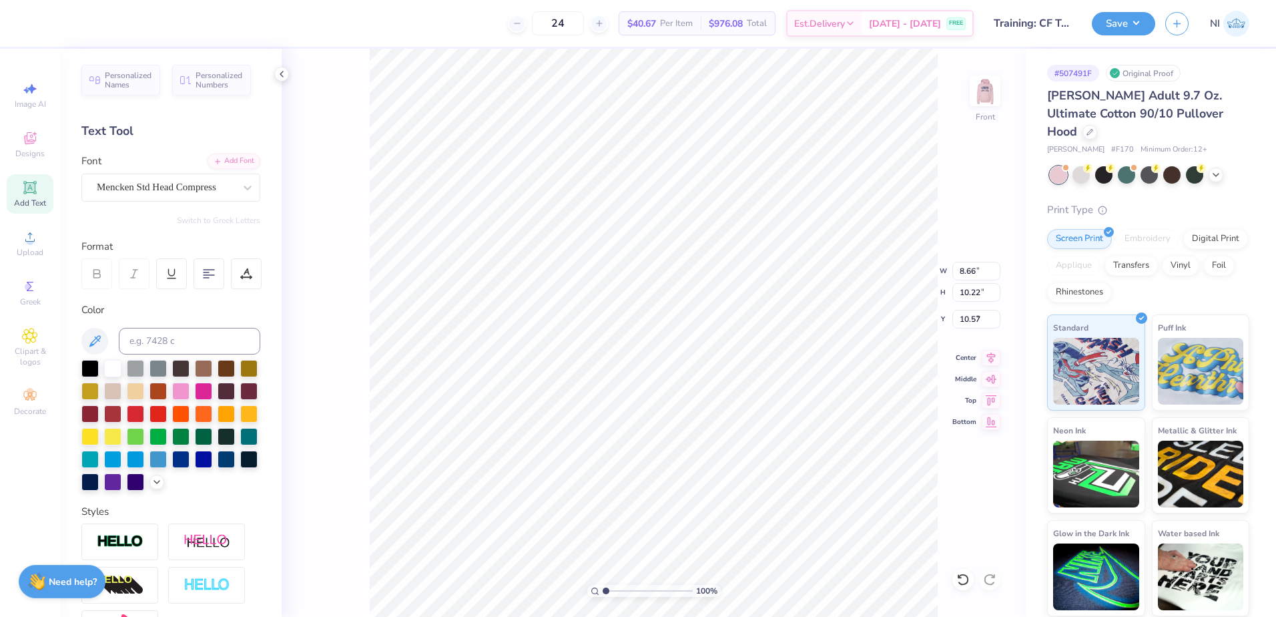
type input "8.67"
click at [1132, 29] on button "Save" at bounding box center [1123, 21] width 63 height 23
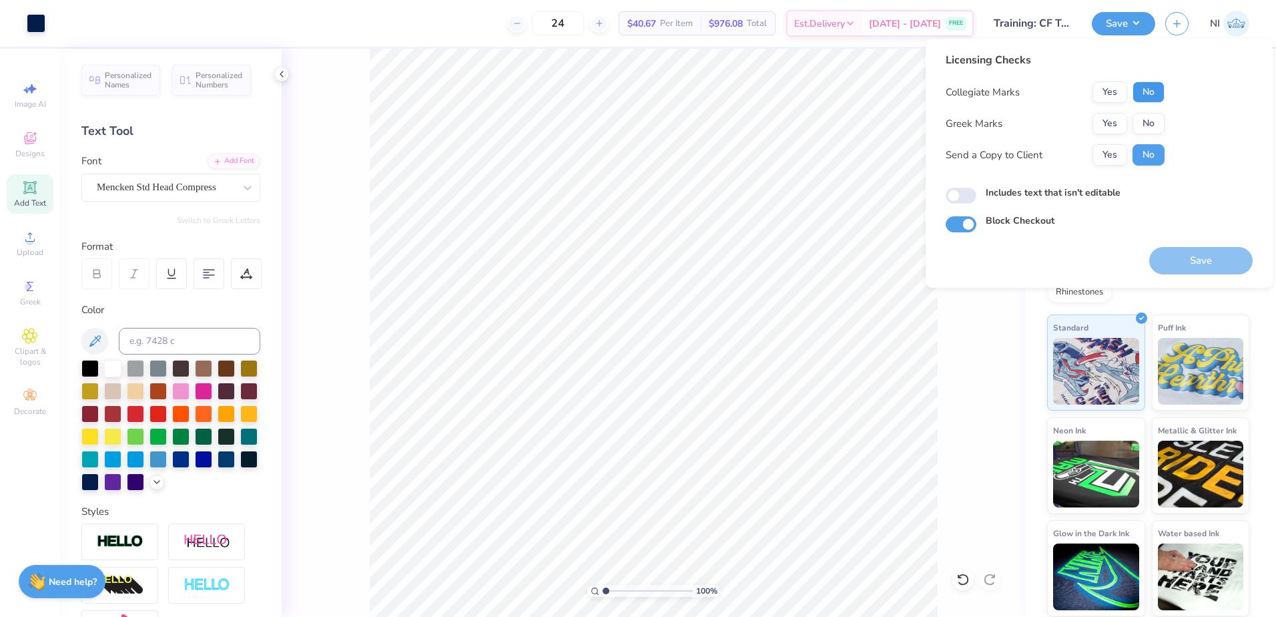
click at [1152, 82] on button "No" at bounding box center [1148, 91] width 32 height 21
click at [1151, 113] on button "No" at bounding box center [1148, 123] width 32 height 21
click at [1216, 266] on button "Save" at bounding box center [1200, 260] width 103 height 27
